Goal: Check status: Check status

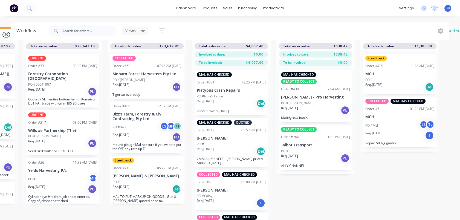
scroll to position [0, 325]
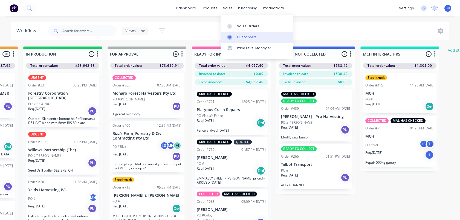
click at [245, 36] on div "Customers" at bounding box center [247, 37] width 20 height 5
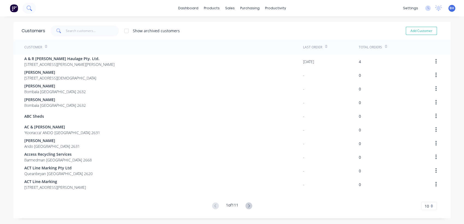
click at [29, 8] on icon at bounding box center [29, 7] width 5 height 5
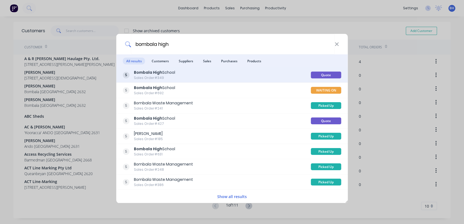
type input "bombala high"
click at [182, 72] on div "[GEOGRAPHIC_DATA] Sales Order #349" at bounding box center [217, 75] width 188 height 11
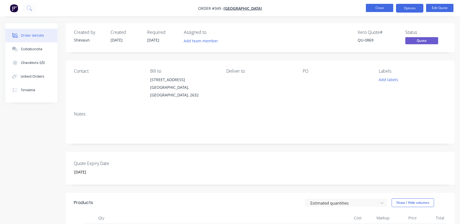
click at [373, 5] on button "Close" at bounding box center [379, 8] width 27 height 8
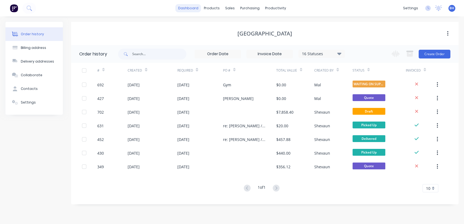
click at [190, 7] on link "dashboard" at bounding box center [189, 8] width 26 height 8
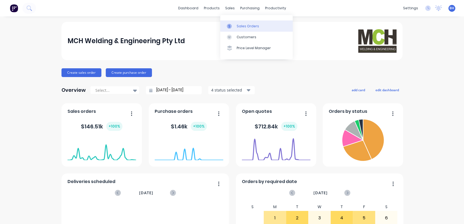
click at [245, 23] on link "Sales Orders" at bounding box center [256, 26] width 72 height 11
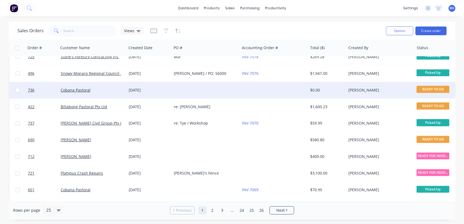
scroll to position [182, 0]
